Goal: Transaction & Acquisition: Book appointment/travel/reservation

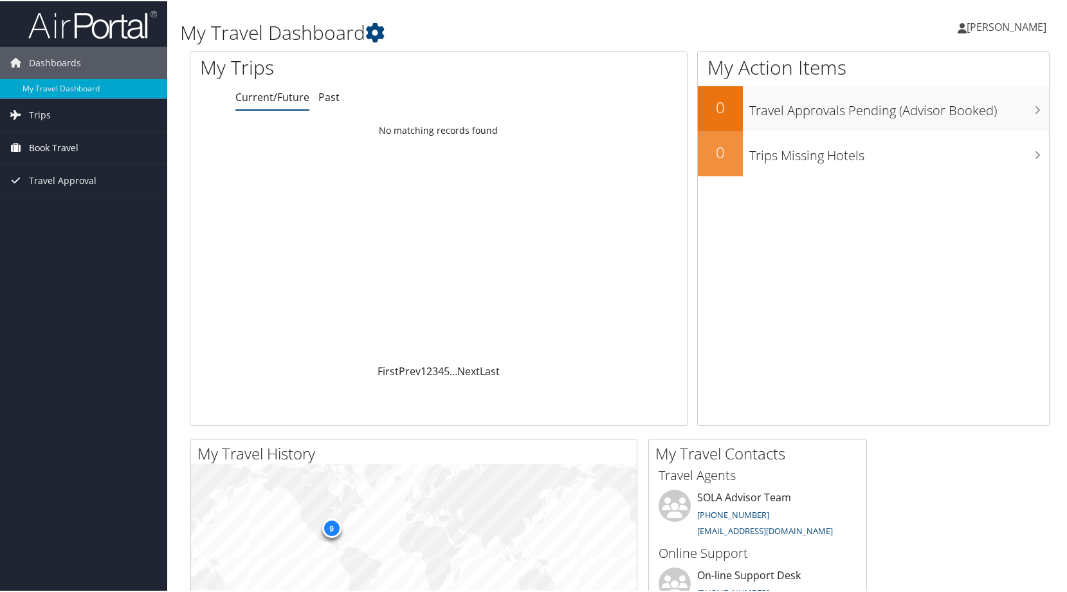
click at [51, 156] on span "Book Travel" at bounding box center [54, 147] width 50 height 32
click at [77, 193] on link "Book/Manage Online Trips" at bounding box center [83, 191] width 167 height 19
